Goal: Task Accomplishment & Management: Use online tool/utility

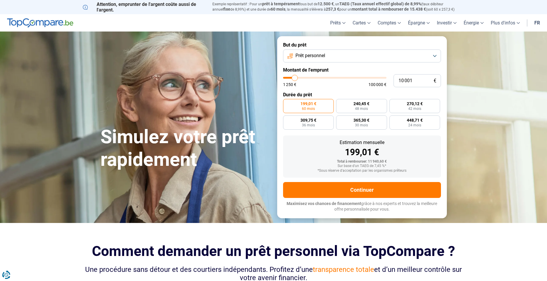
click at [347, 55] on button "Prêt personnel" at bounding box center [362, 56] width 158 height 13
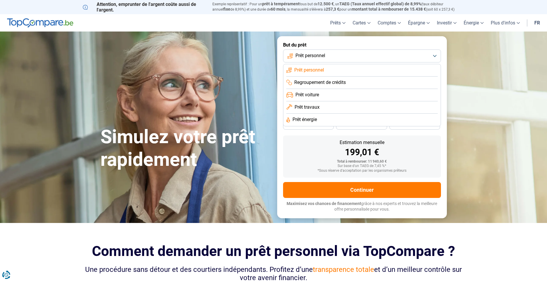
click at [315, 107] on span "Prêt travaux" at bounding box center [307, 107] width 25 height 6
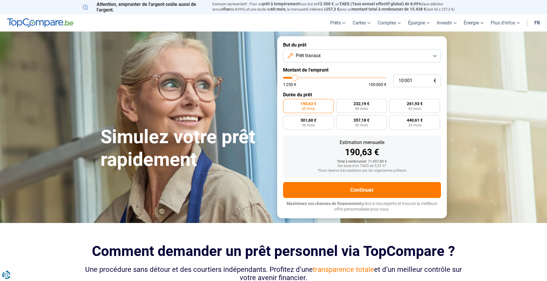
type input "9 750"
type input "9750"
type input "10 000"
type input "10000"
type input "10 250"
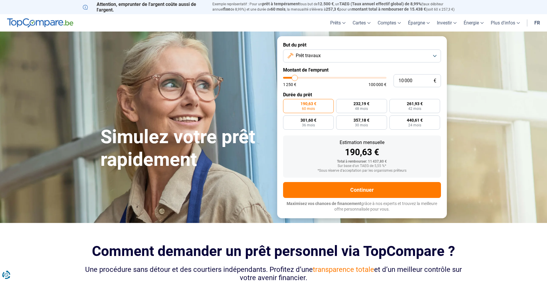
type input "10250"
type input "10 500"
type input "10500"
type input "11 250"
type input "11250"
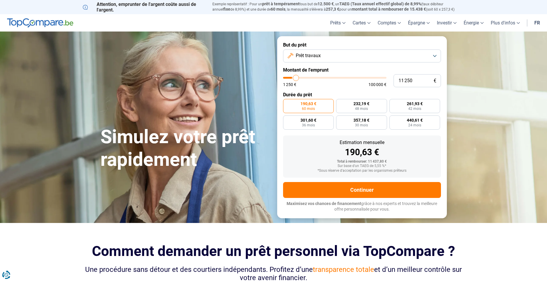
type input "12 500"
type input "12500"
type input "14 000"
type input "14000"
type input "15 500"
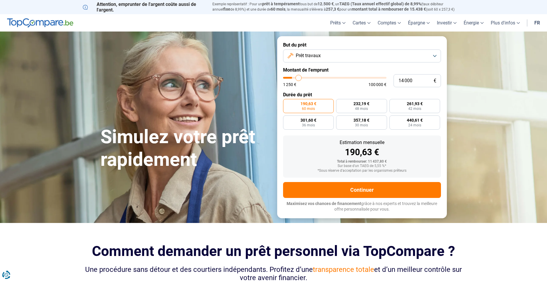
type input "15500"
type input "17 250"
type input "17250"
type input "18 500"
type input "18500"
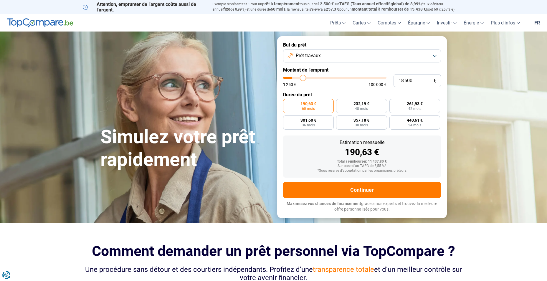
type input "19 750"
type input "19750"
type input "21 500"
type input "21500"
type input "23 500"
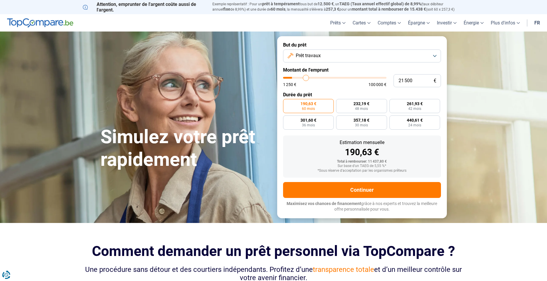
type input "23500"
type input "26 250"
type input "26250"
type input "27 750"
type input "27750"
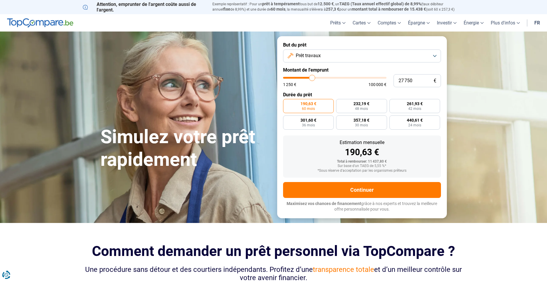
type input "28 750"
type input "28750"
type input "29 250"
type input "29250"
type input "29 500"
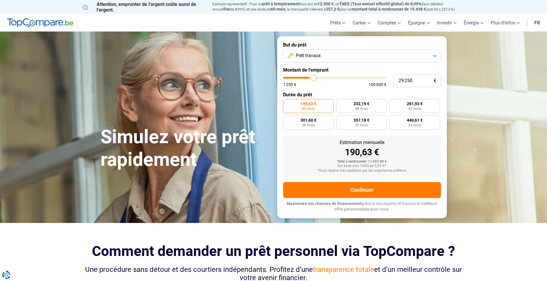
type input "29500"
type input "29 750"
type input "29750"
type input "30 500"
type input "30500"
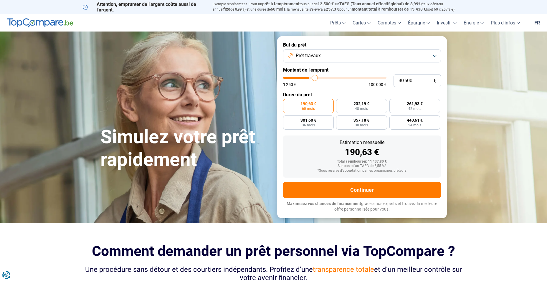
type input "30 750"
type input "30750"
type input "32 250"
type input "32250"
type input "34 000"
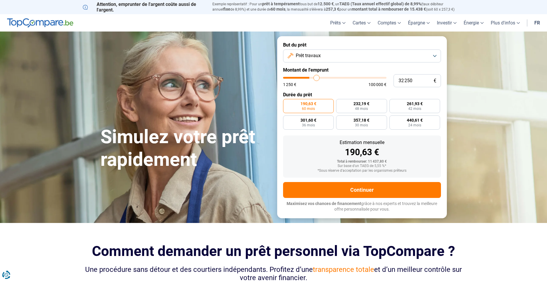
type input "34000"
type input "35 750"
type input "35750"
type input "38 000"
type input "38000"
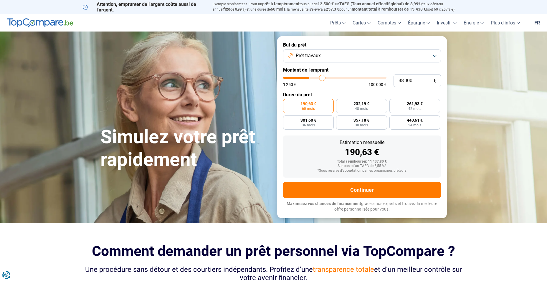
type input "38 750"
type input "38750"
type input "39 500"
type input "39500"
type input "39 750"
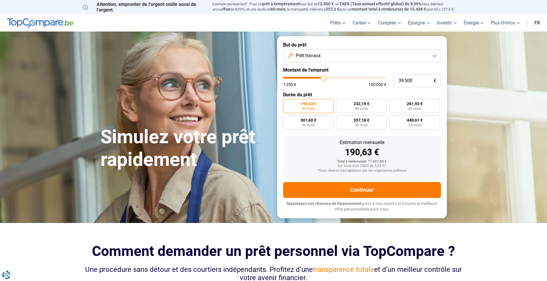
type input "39750"
type input "40 250"
type input "40250"
type input "41 000"
type input "41000"
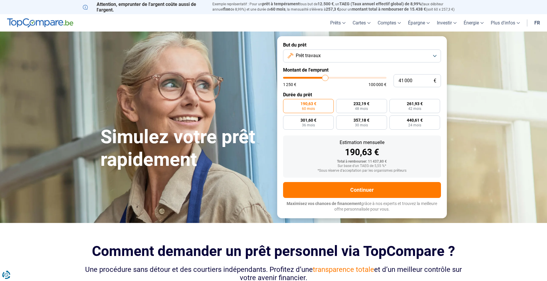
type input "41 500"
type input "41500"
type input "42 000"
type input "42000"
type input "42 250"
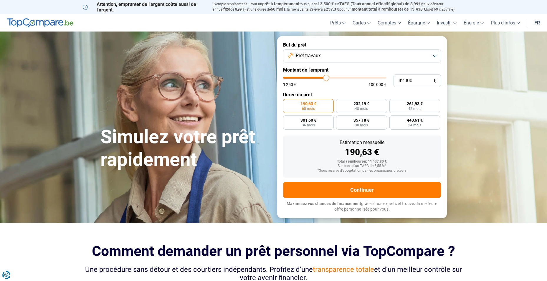
type input "42250"
type input "42 500"
type input "42500"
type input "42 750"
type input "42750"
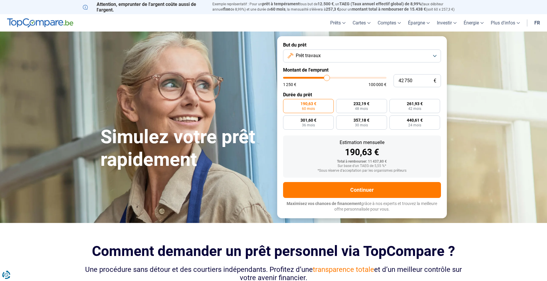
type input "43 500"
type input "43500"
type input "44 000"
type input "44000"
type input "45 000"
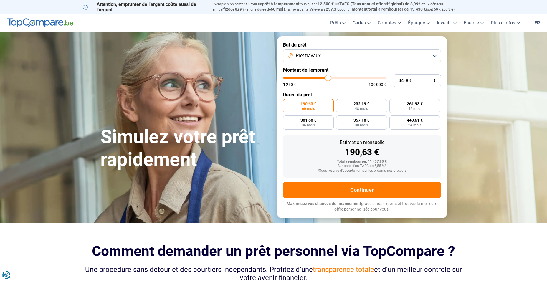
type input "45000"
type input "45 500"
type input "45500"
type input "46 000"
type input "46000"
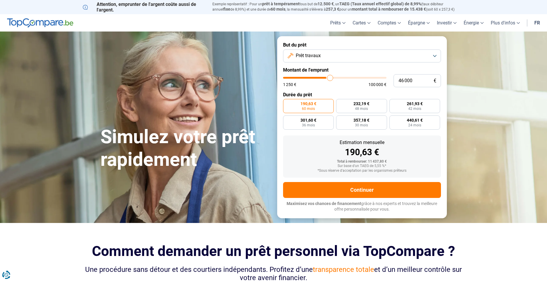
type input "47 250"
type input "47250"
type input "49 000"
type input "49000"
type input "51 000"
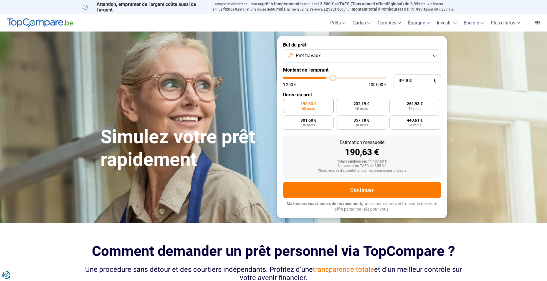
type input "51000"
type input "52 750"
type input "52750"
type input "54 750"
type input "54750"
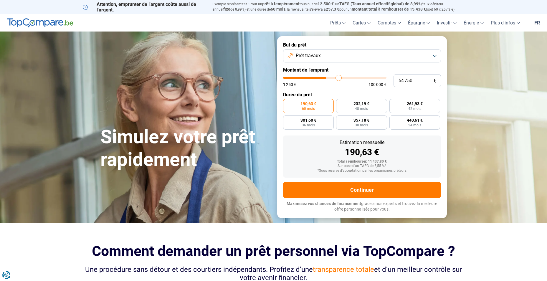
type input "55 750"
type input "55750"
type input "57 000"
type input "57000"
type input "57 250"
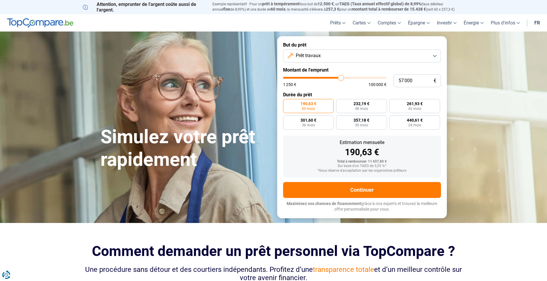
type input "57250"
type input "57 500"
type input "57500"
type input "58 000"
type input "58000"
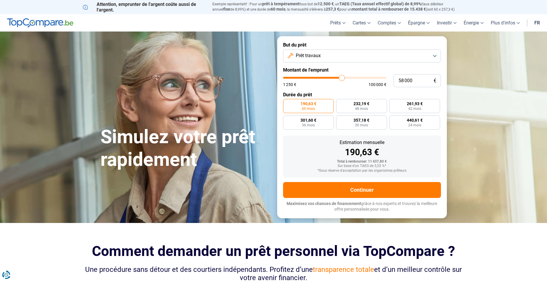
type input "58 500"
type input "58500"
type input "59 500"
type input "59500"
type input "61 000"
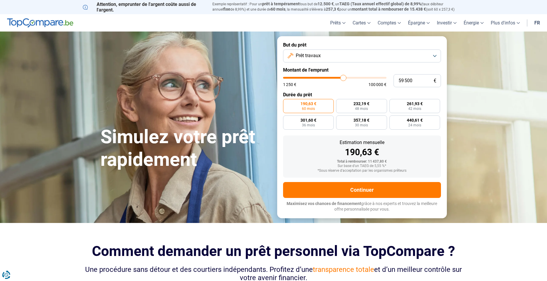
type input "61000"
type input "62 500"
type input "62500"
type input "64 250"
type input "64250"
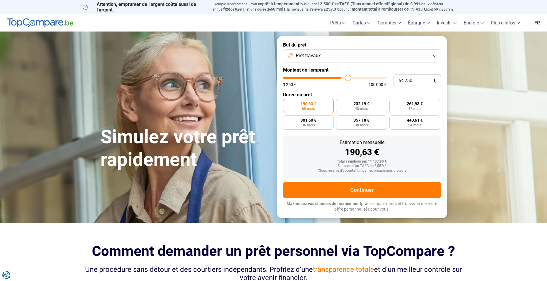
type input "65 750"
type input "65750"
type input "66 500"
type input "66500"
type input "67 250"
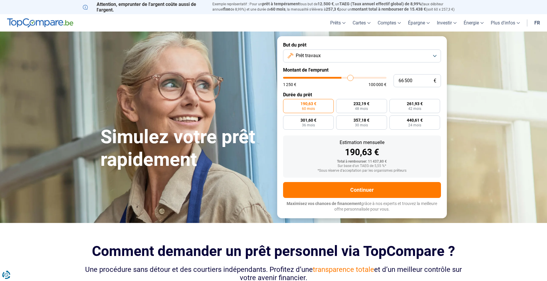
type input "67250"
type input "67 500"
type input "67500"
type input "67 750"
type input "67750"
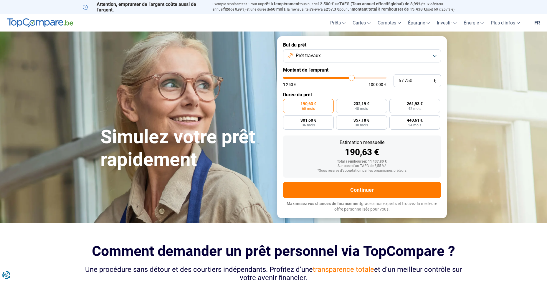
type input "68 000"
type input "68000"
type input "68 250"
type input "68250"
type input "68 750"
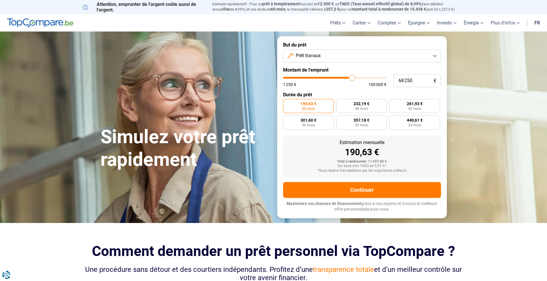
type input "68750"
type input "69 000"
type input "69000"
type input "69 250"
type input "69250"
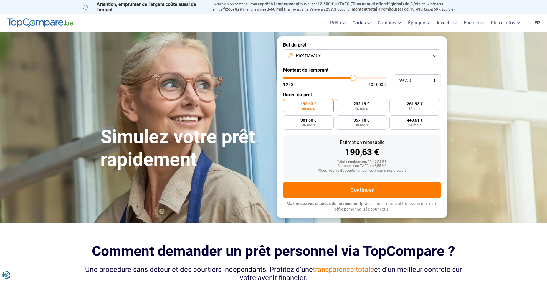
type input "69 500"
type input "69500"
type input "70 250"
type input "70250"
type input "70 500"
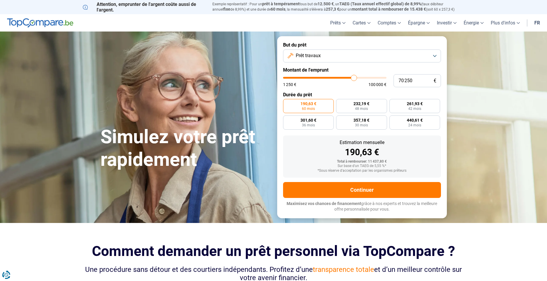
type input "70500"
type input "71 000"
type input "71000"
type input "71 250"
type input "71250"
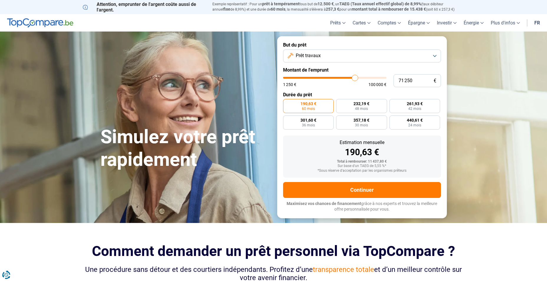
type input "71 750"
type input "71750"
type input "72 250"
type input "72250"
type input "72 750"
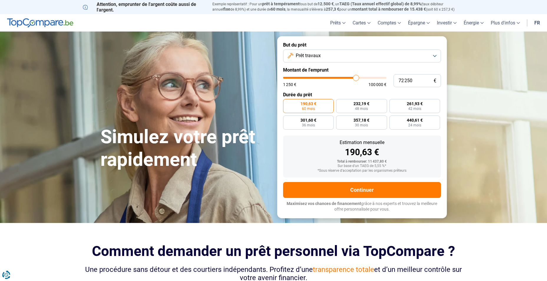
type input "72750"
type input "73 500"
type input "73500"
type input "74 000"
type input "74000"
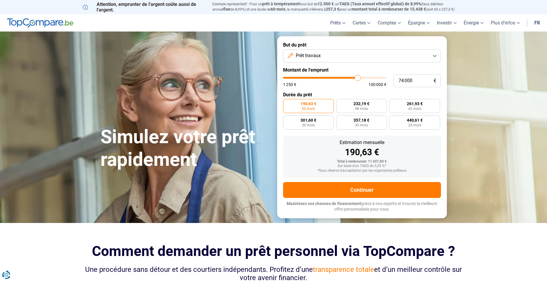
type input "74 250"
type input "74250"
type input "74 750"
type input "74750"
type input "75 000"
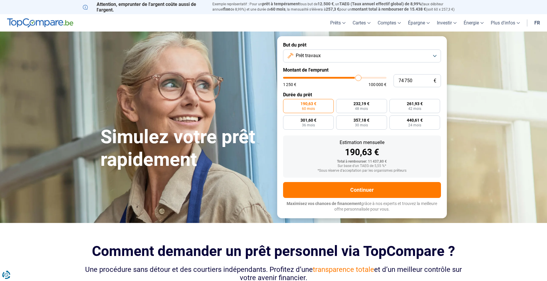
type input "75000"
type input "75 250"
type input "75250"
type input "75 500"
type input "75500"
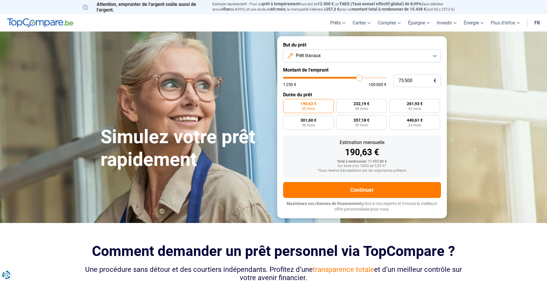
type input "75 750"
type input "75750"
type input "76 250"
type input "76250"
type input "76 500"
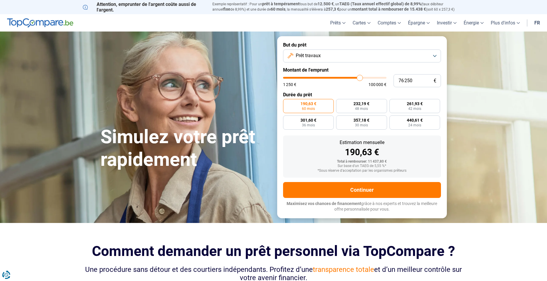
type input "76500"
type input "76 750"
type input "76750"
type input "77 250"
type input "77250"
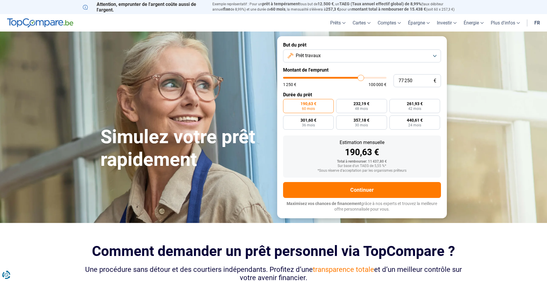
type input "77 750"
type input "77750"
type input "78 000"
type input "78000"
type input "78 250"
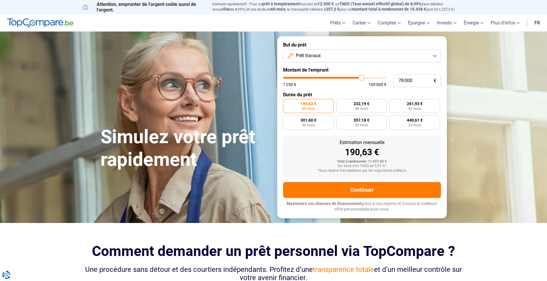
type input "78250"
type input "78 500"
type input "78500"
type input "78 750"
type input "78750"
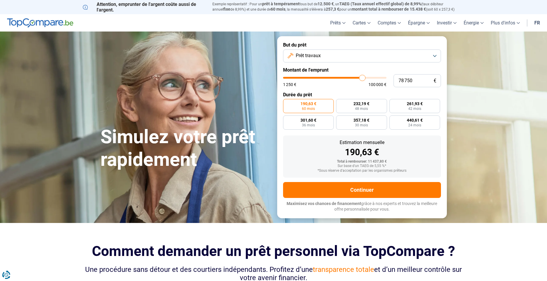
type input "79 250"
type input "79250"
type input "79 500"
type input "79500"
type input "79 750"
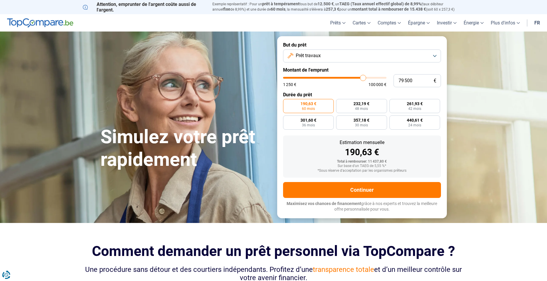
type input "79750"
type input "80 000"
type input "80000"
type input "80 250"
type input "80250"
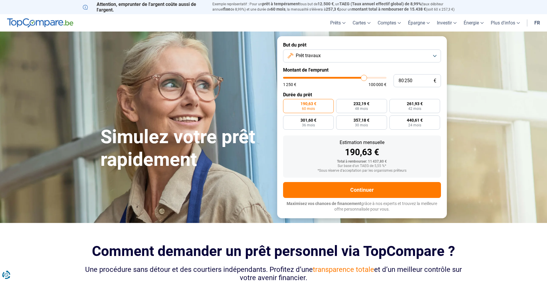
type input "80 750"
type input "80750"
type input "81 000"
type input "81000"
type input "81 250"
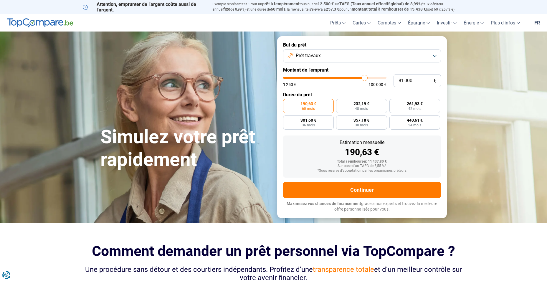
type input "81250"
type input "81 500"
type input "81500"
type input "81 750"
type input "81750"
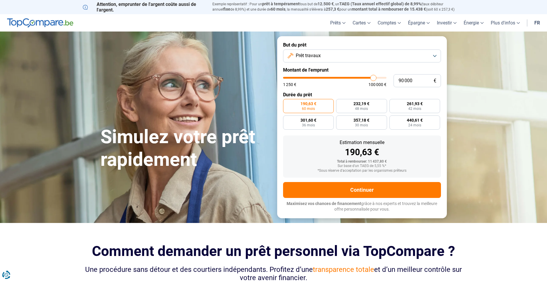
drag, startPoint x: 295, startPoint y: 78, endPoint x: 374, endPoint y: 85, distance: 79.1
click at [374, 79] on input "range" at bounding box center [334, 78] width 103 height 2
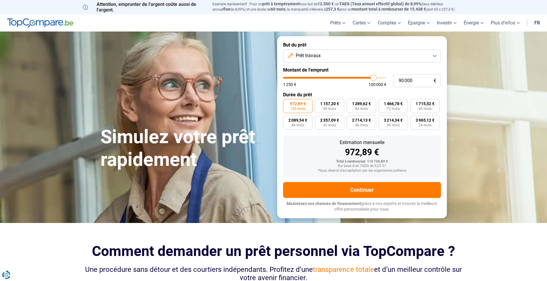
click at [301, 106] on span "972,89 €" at bounding box center [298, 104] width 16 height 4
click at [287, 103] on input "972,89 € 120 mois" at bounding box center [285, 101] width 4 height 4
